Goal: Transaction & Acquisition: Purchase product/service

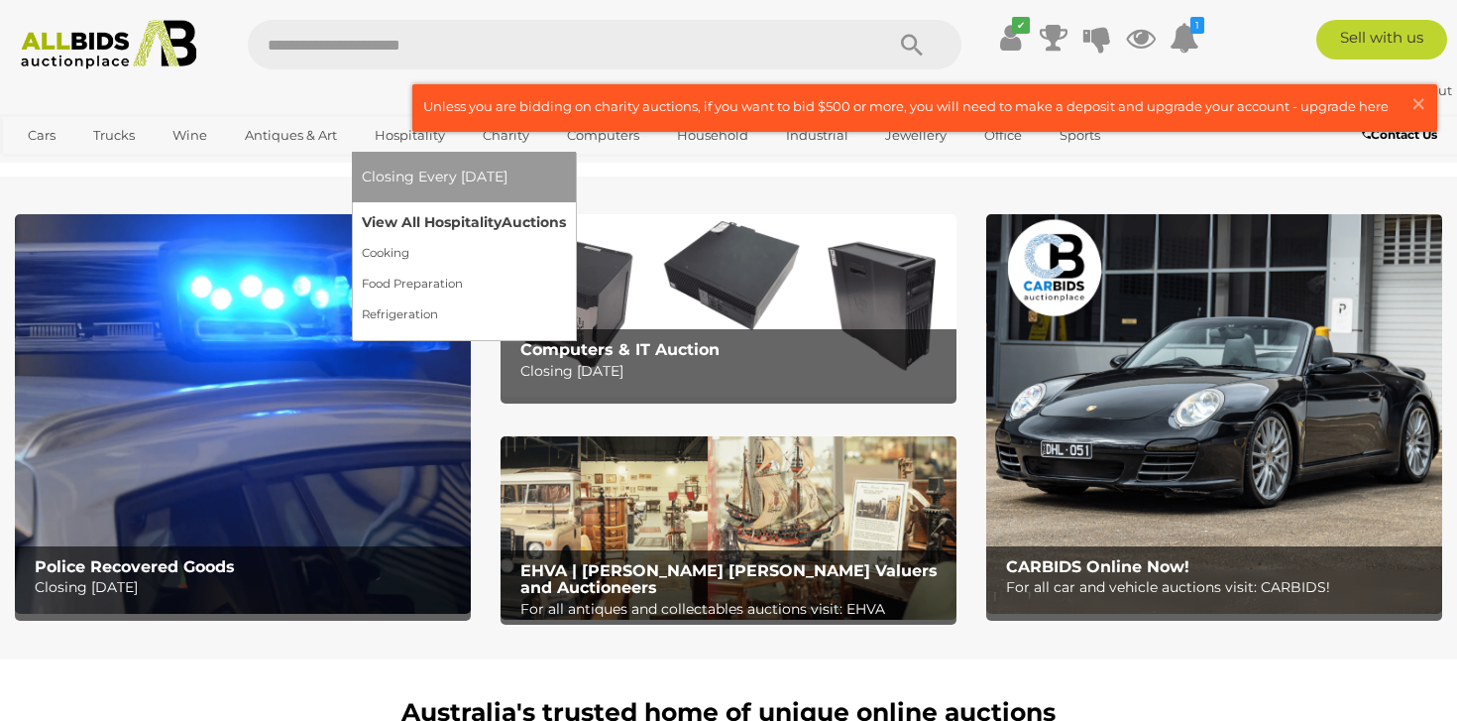
click at [414, 226] on link "View All Hospitality Auctions" at bounding box center [464, 222] width 204 height 31
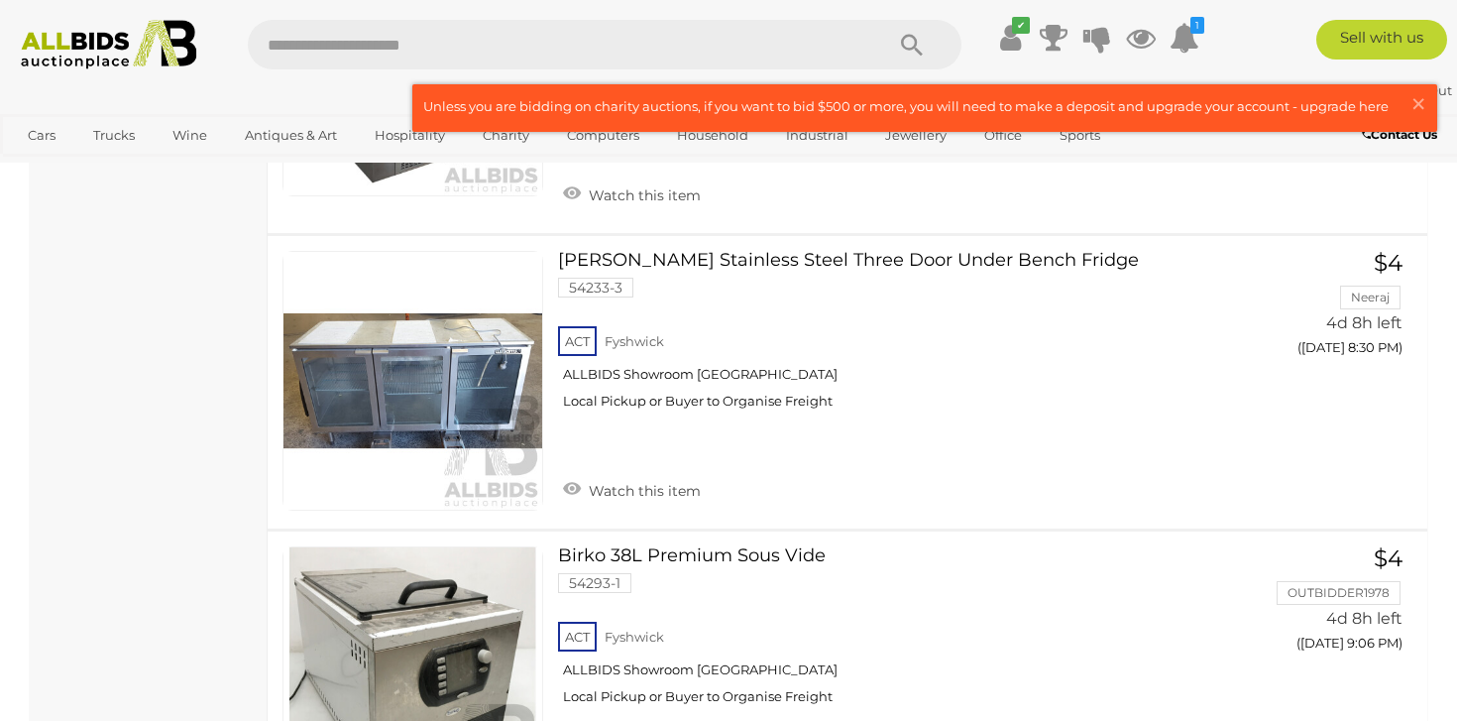
scroll to position [3418, 0]
